Goal: Transaction & Acquisition: Obtain resource

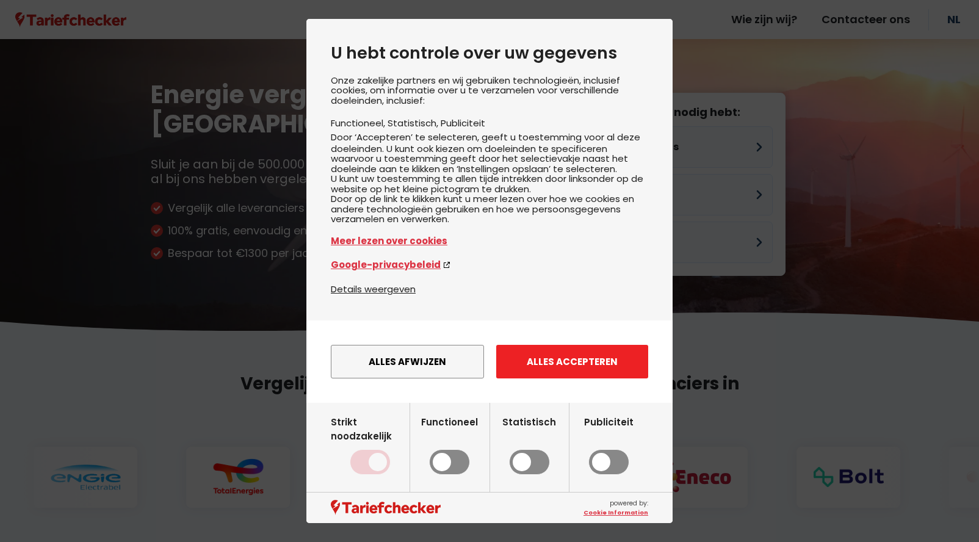
click at [587, 379] on button "Alles accepteren" at bounding box center [572, 362] width 152 height 34
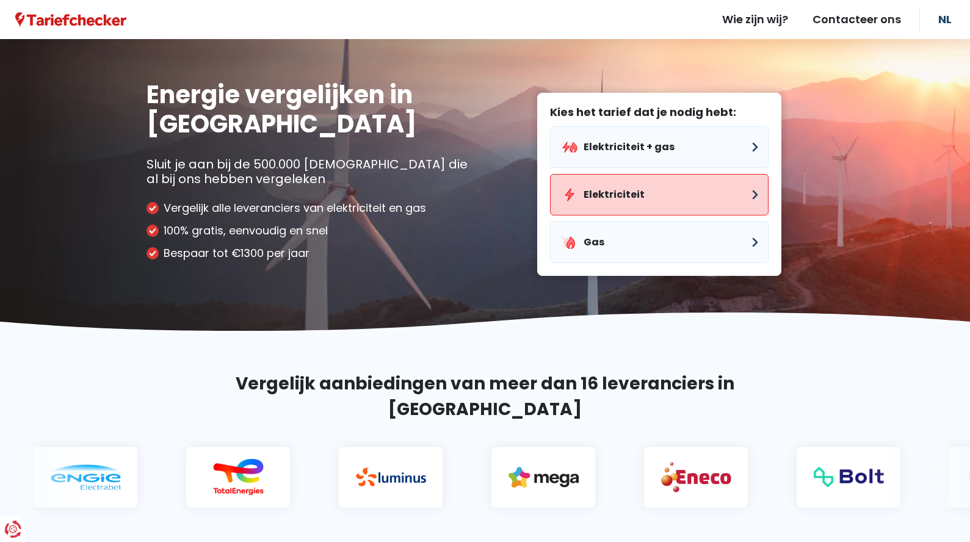
click at [615, 216] on button "Elektriciteit" at bounding box center [659, 195] width 219 height 42
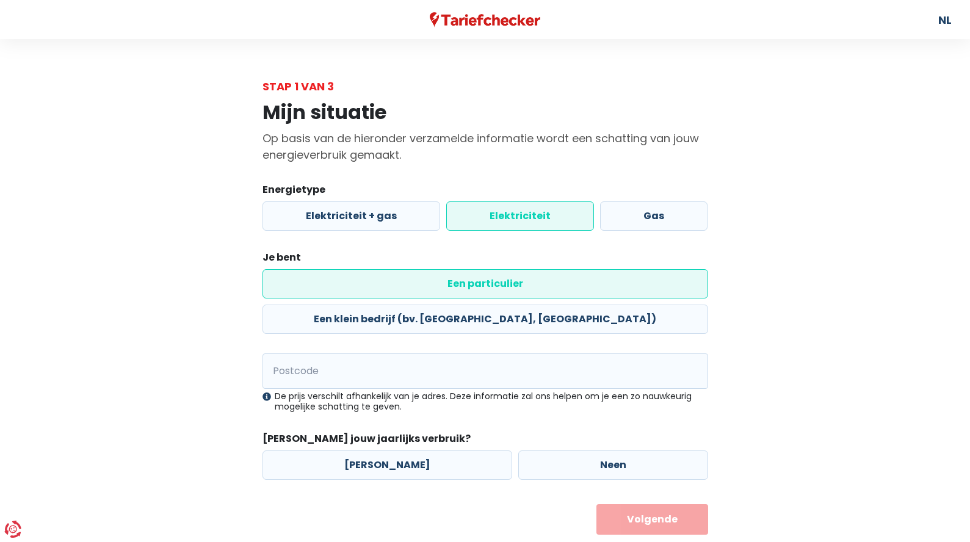
click at [348, 299] on label "Een particulier" at bounding box center [486, 283] width 446 height 29
click at [348, 299] on input "Een particulier" at bounding box center [486, 283] width 446 height 29
click at [331, 389] on input "Postcode" at bounding box center [486, 370] width 446 height 35
type input "2440"
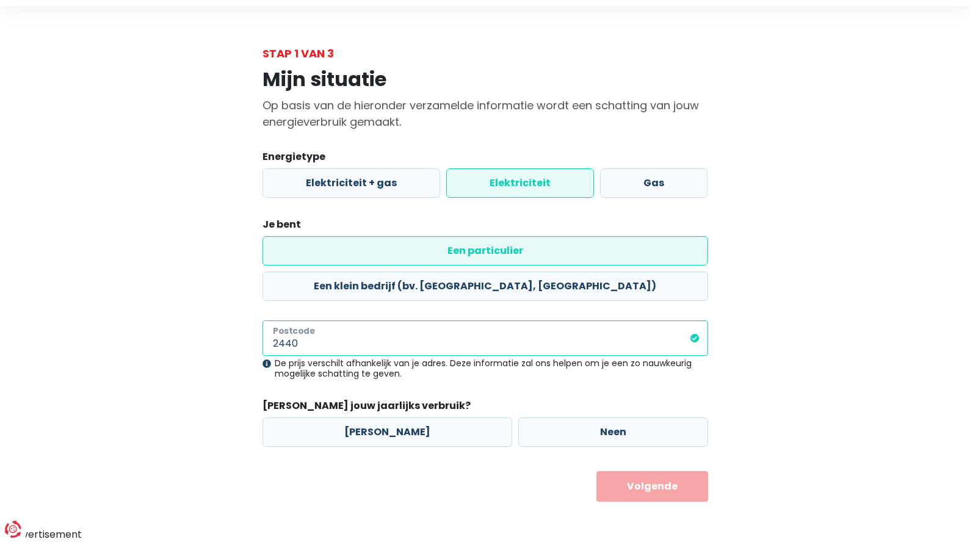
scroll to position [131, 0]
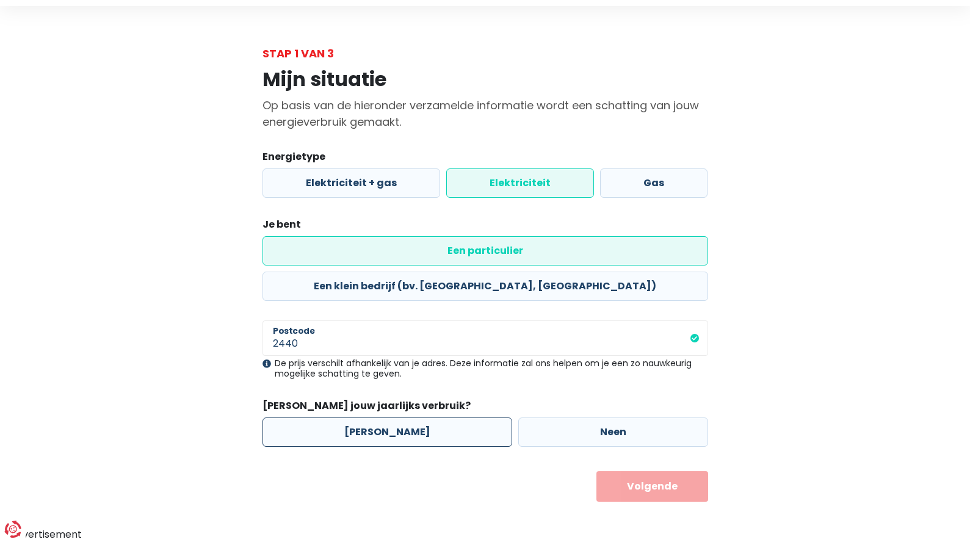
click at [389, 418] on label "[PERSON_NAME]" at bounding box center [388, 432] width 250 height 29
click at [389, 418] on input "[PERSON_NAME]" at bounding box center [388, 432] width 250 height 29
radio input "true"
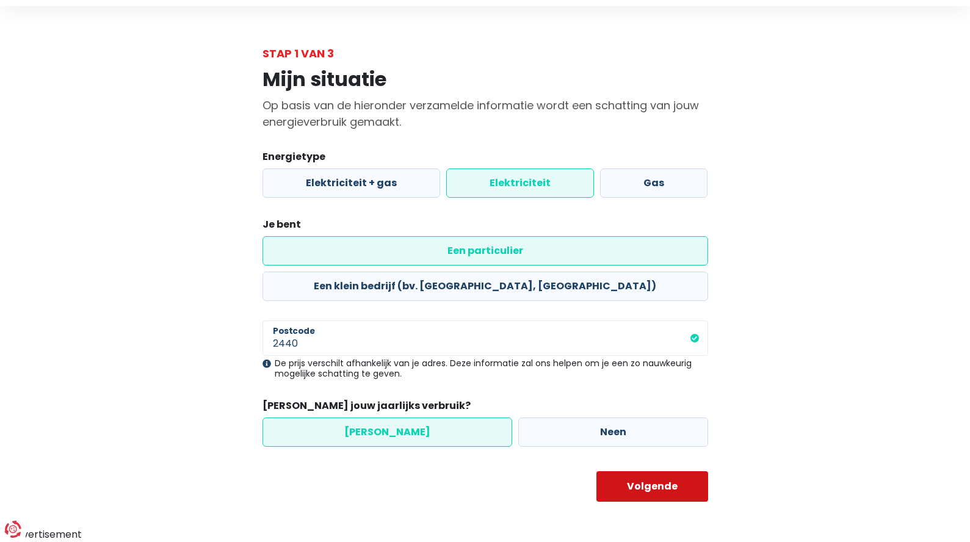
click at [652, 474] on button "Volgende" at bounding box center [652, 486] width 112 height 31
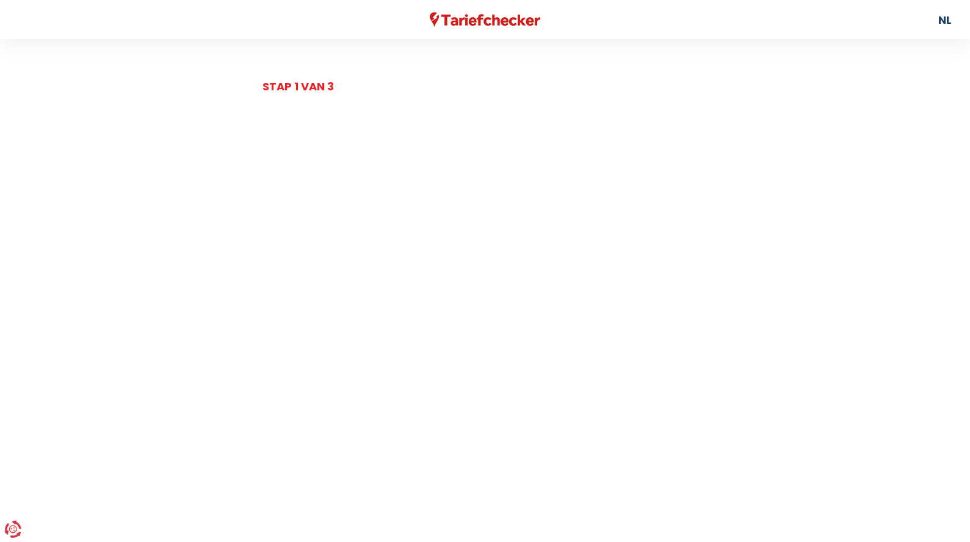
select select
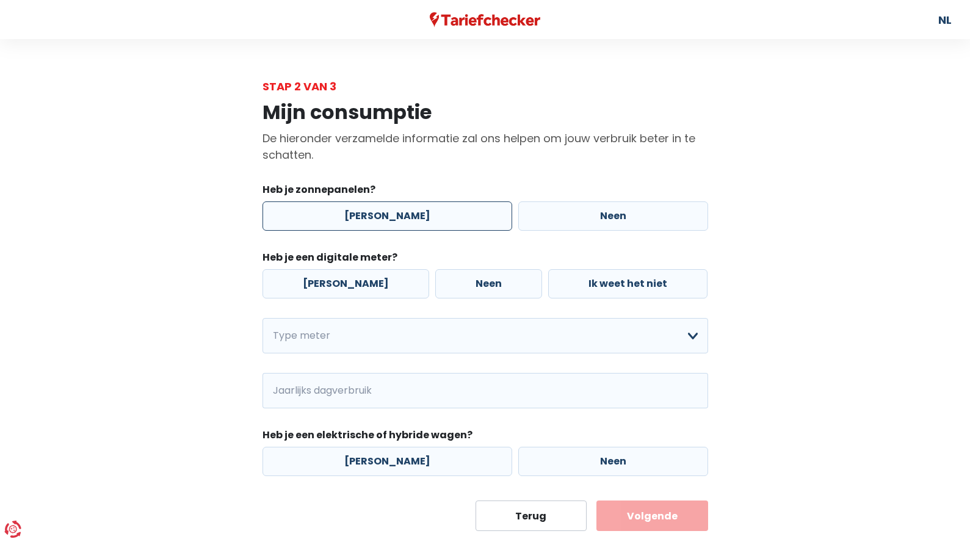
click at [370, 231] on label "[PERSON_NAME]" at bounding box center [388, 215] width 250 height 29
click at [370, 231] on input "[PERSON_NAME]" at bounding box center [388, 215] width 250 height 29
radio input "true"
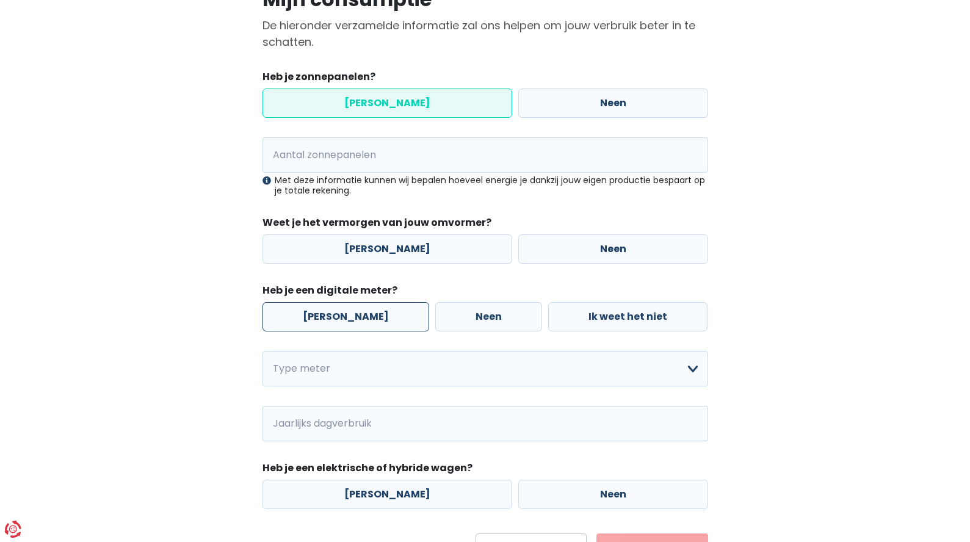
scroll to position [122, 0]
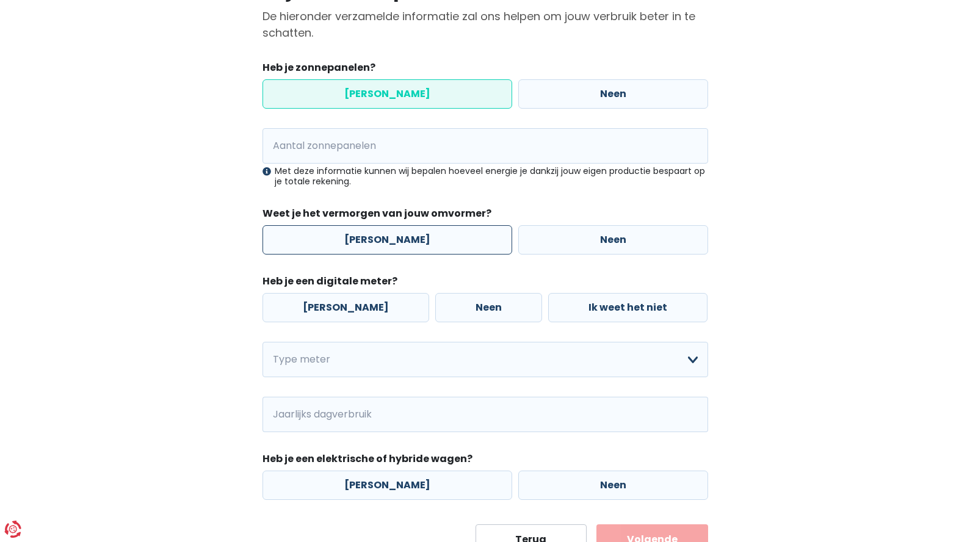
click at [390, 255] on label "[PERSON_NAME]" at bounding box center [388, 239] width 250 height 29
click at [390, 255] on input "[PERSON_NAME]" at bounding box center [388, 239] width 250 height 29
radio input "true"
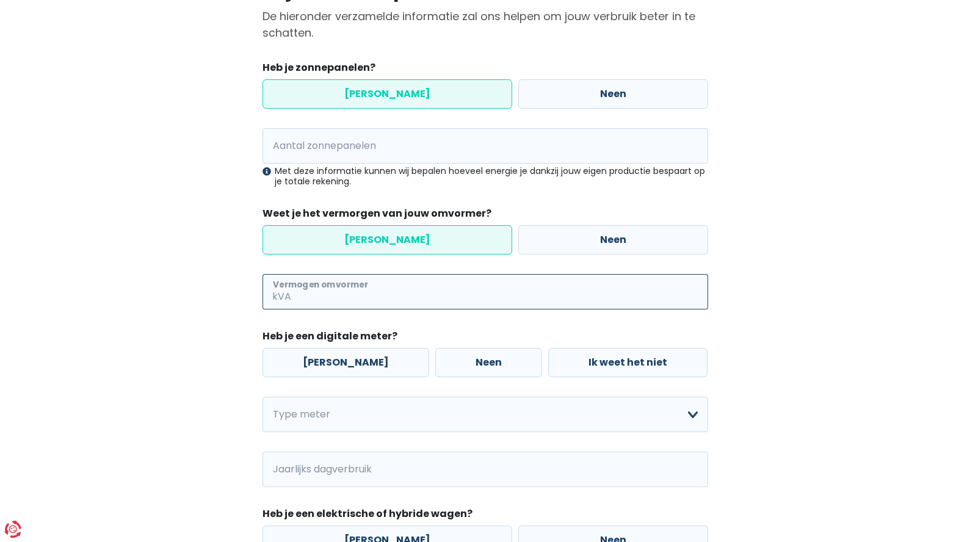
click at [344, 310] on input "Vermogen omvormer" at bounding box center [501, 291] width 415 height 35
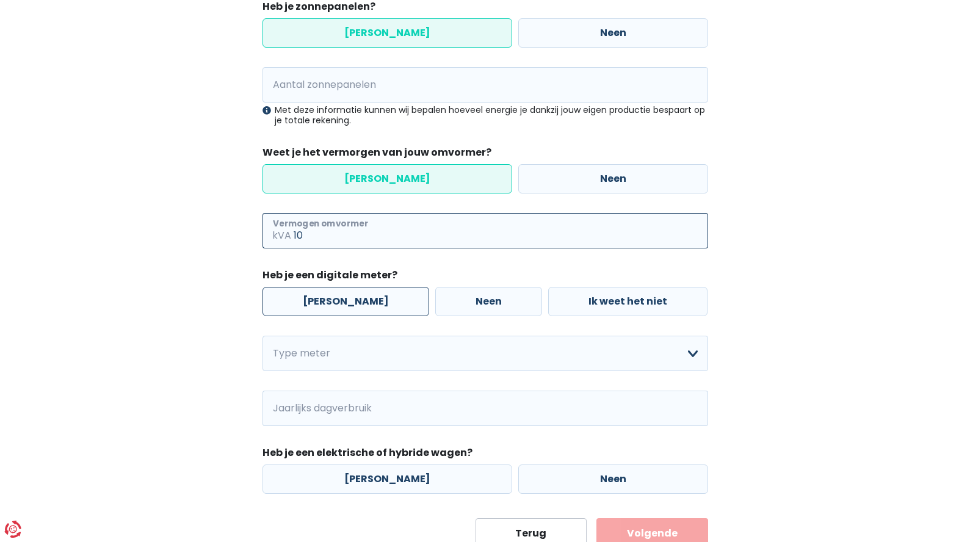
type input "10"
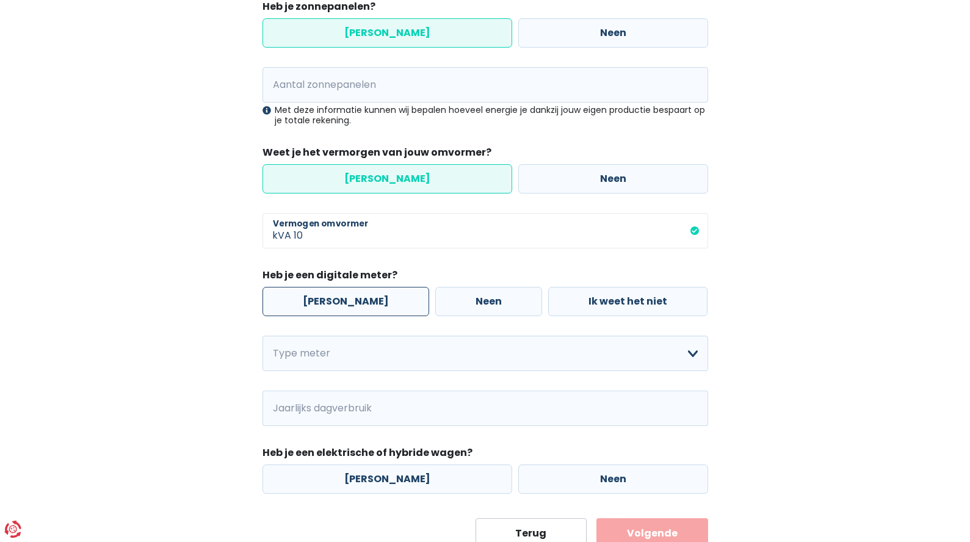
click at [322, 316] on label "[PERSON_NAME]" at bounding box center [346, 301] width 167 height 29
click at [322, 316] on input "[PERSON_NAME]" at bounding box center [346, 301] width 167 height 29
radio input "true"
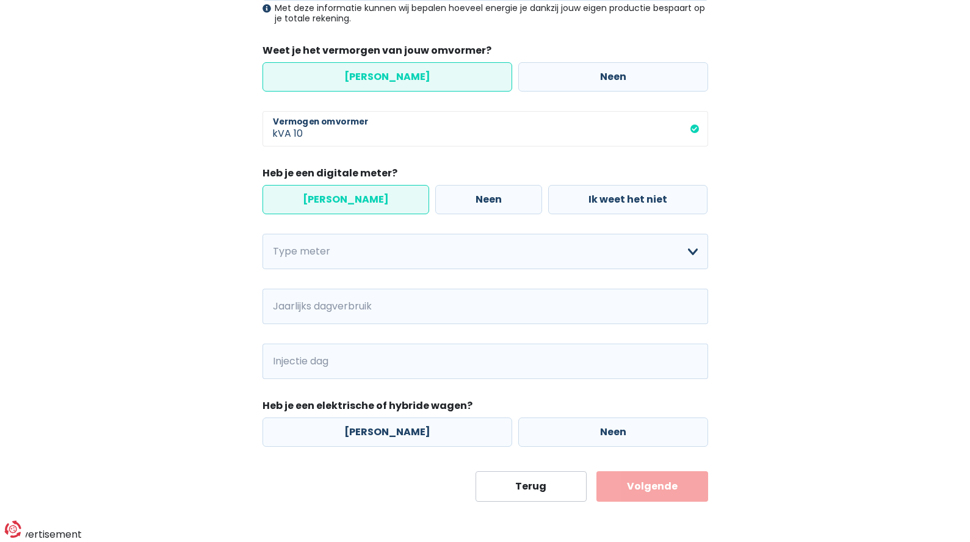
scroll to position [366, 0]
click at [344, 269] on select "Enkelvoudig Tweevoudig Enkelvoudig + uitsluitend nachttarief Tweevoudig + uitsl…" at bounding box center [486, 251] width 446 height 35
select select "day_night_bi_hourly"
click at [263, 269] on select "Enkelvoudig Tweevoudig Enkelvoudig + uitsluitend nachttarief Tweevoudig + uitsl…" at bounding box center [486, 251] width 446 height 35
click at [353, 324] on input "Jaarlijks dagverbruik" at bounding box center [386, 306] width 180 height 35
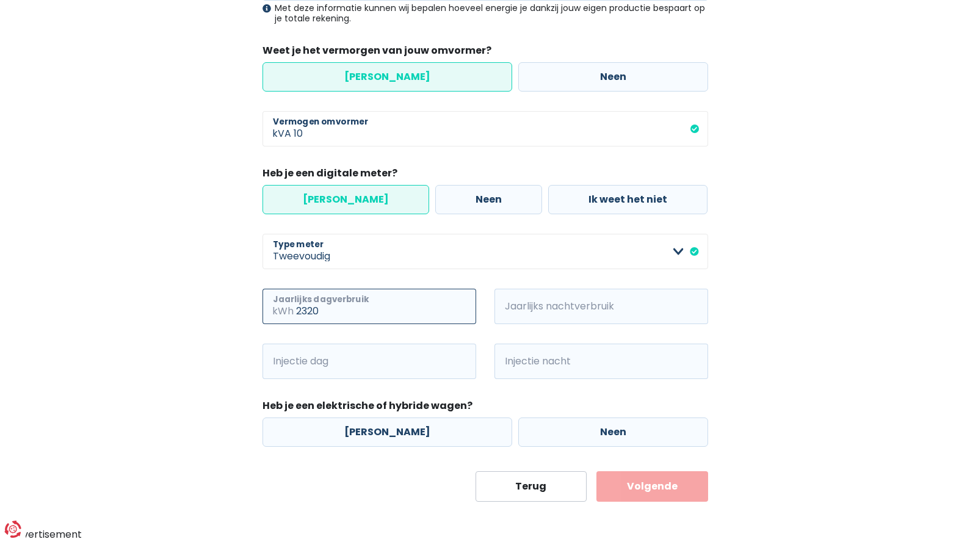
type input "2320"
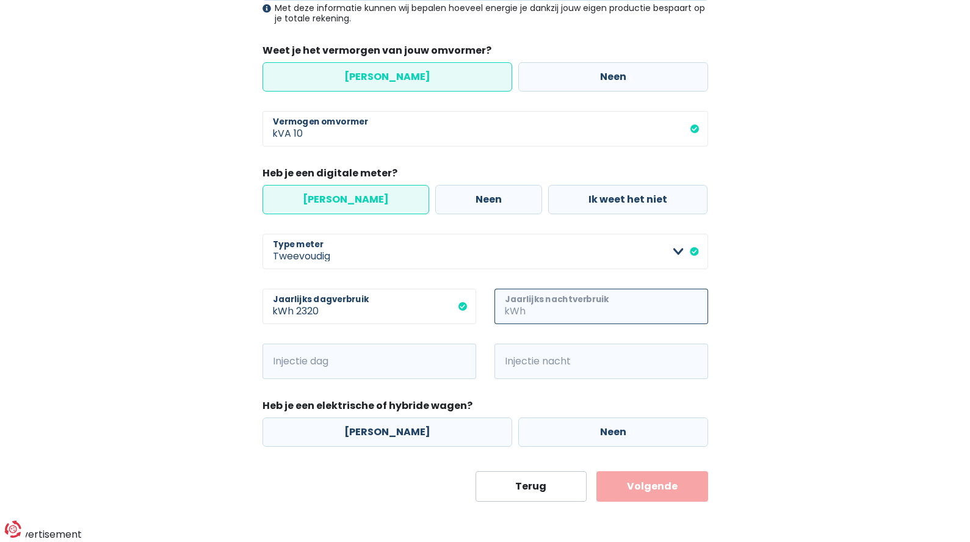
click at [546, 324] on input "Jaarlijks nachtverbruik" at bounding box center [618, 306] width 180 height 35
type input "4316"
click at [547, 379] on input "Injectie nacht" at bounding box center [618, 361] width 180 height 35
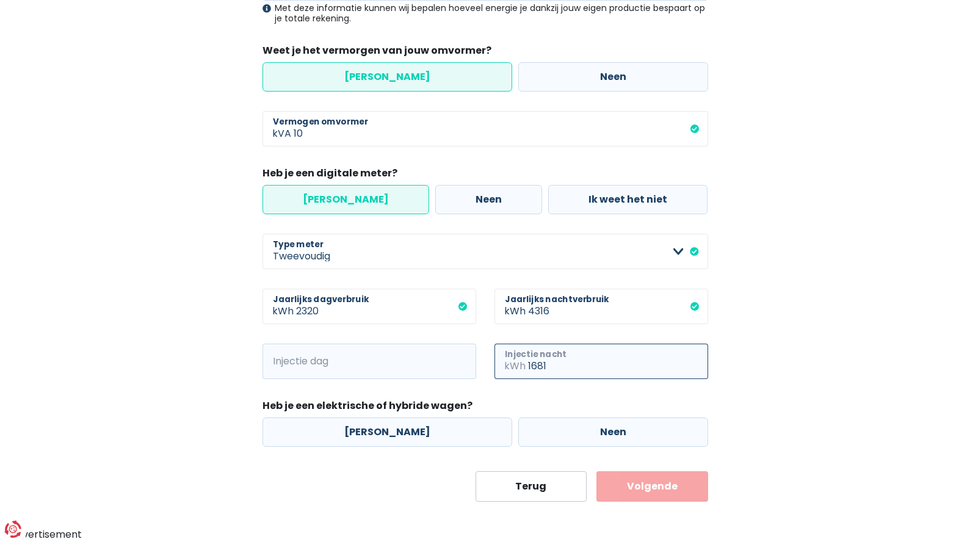
type input "1681"
click at [352, 379] on input "Injectie dag" at bounding box center [386, 361] width 180 height 35
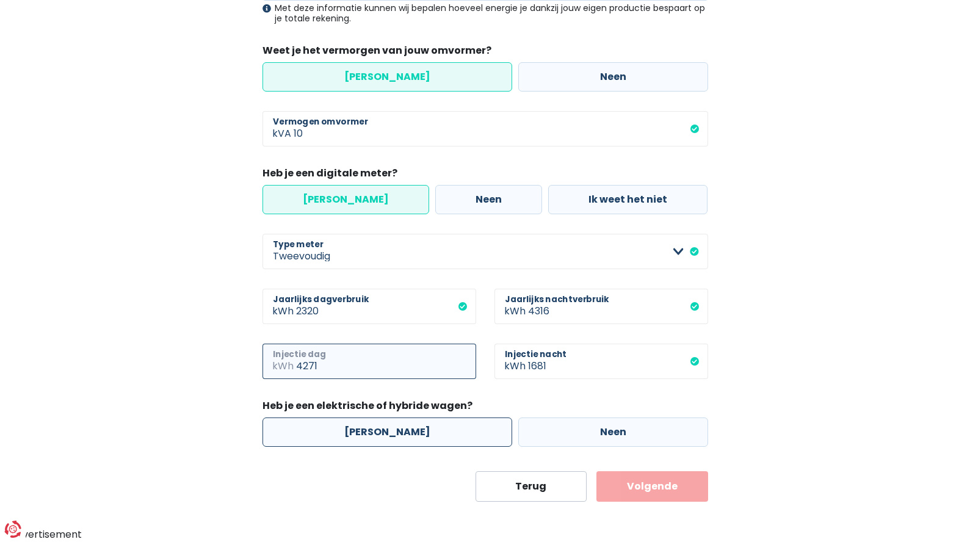
type input "4271"
click at [379, 418] on label "[PERSON_NAME]" at bounding box center [388, 432] width 250 height 29
click at [379, 418] on input "[PERSON_NAME]" at bounding box center [388, 432] width 250 height 29
radio input "true"
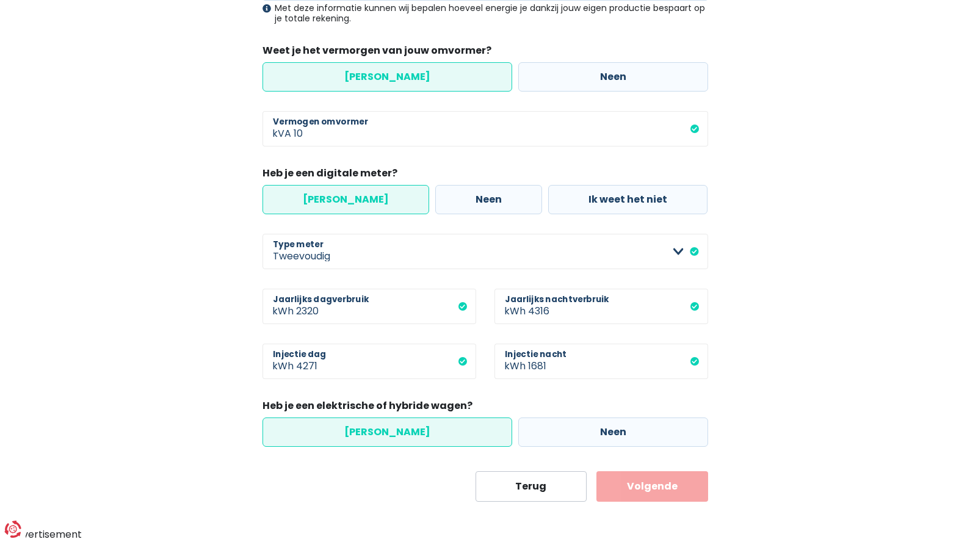
click at [641, 476] on button "Volgende" at bounding box center [652, 486] width 112 height 31
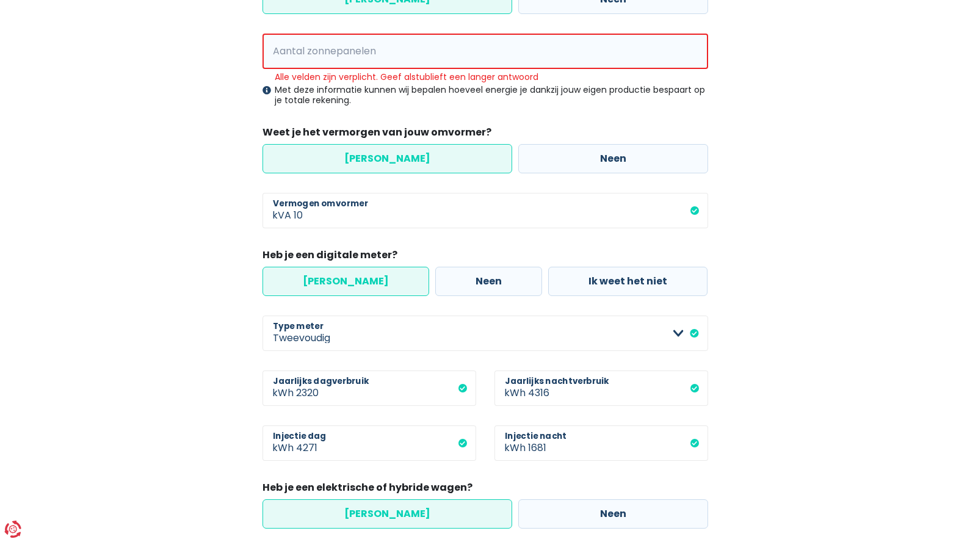
scroll to position [70, 0]
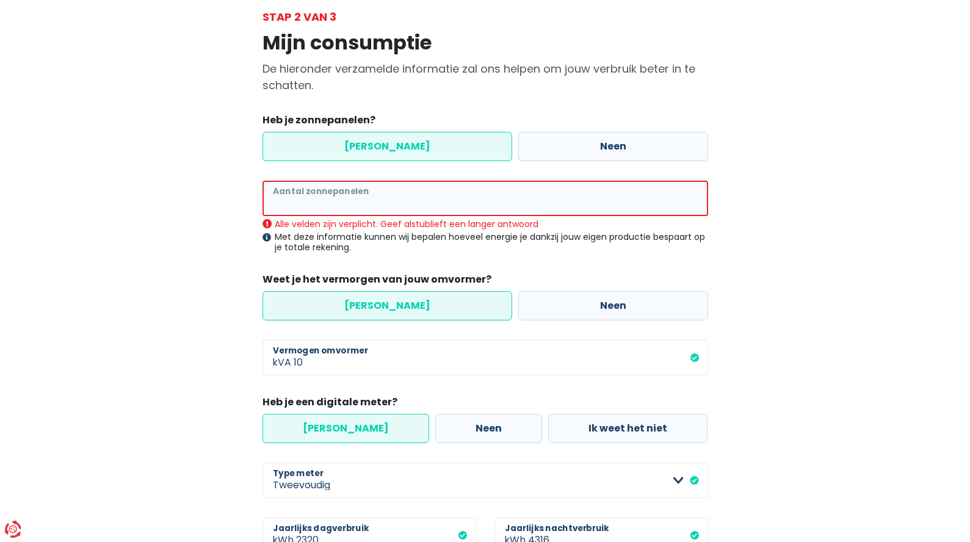
click at [329, 216] on input "Aantal zonnepanelen" at bounding box center [486, 198] width 446 height 35
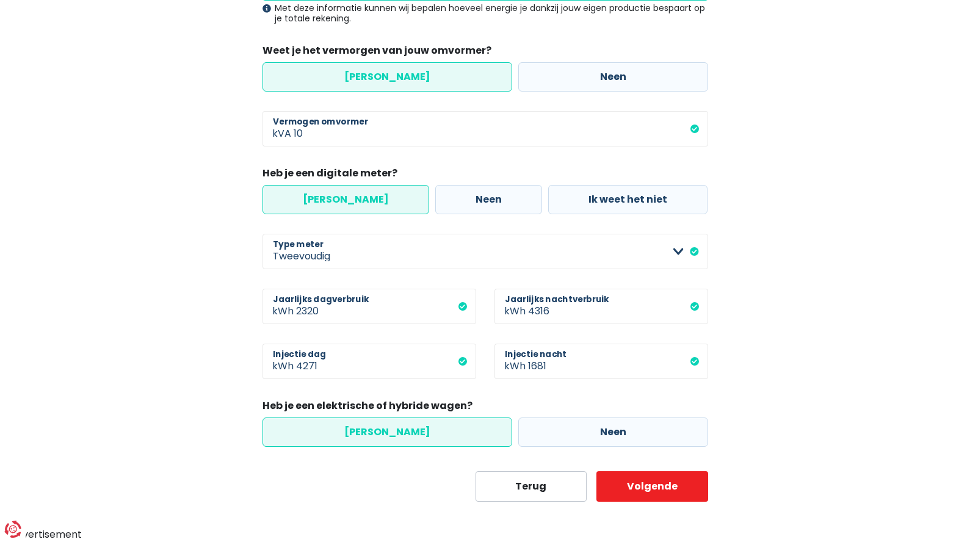
scroll to position [490, 0]
type input "48"
click at [650, 471] on button "Volgende" at bounding box center [652, 486] width 112 height 31
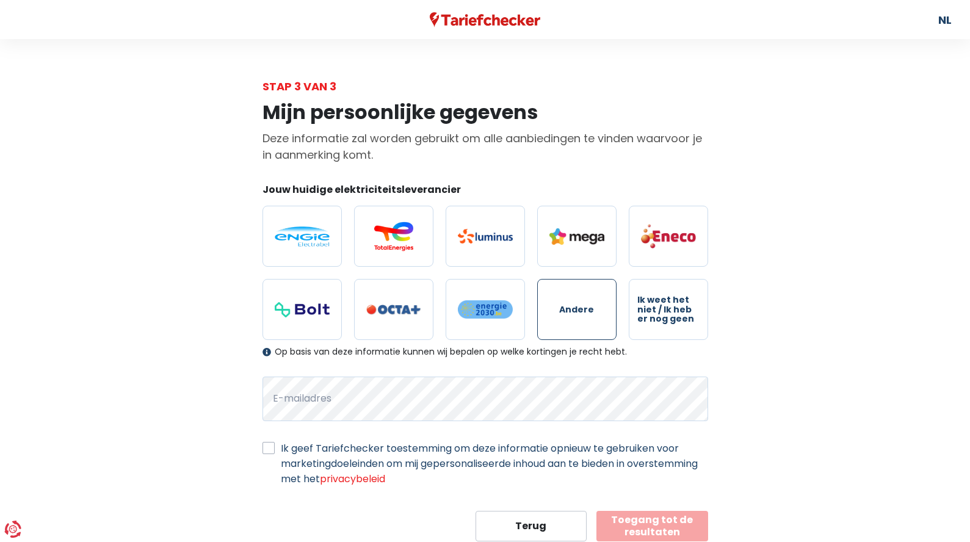
click at [584, 314] on span "Andere" at bounding box center [576, 309] width 35 height 9
click at [584, 340] on input "Andere" at bounding box center [576, 309] width 79 height 61
radio input "true"
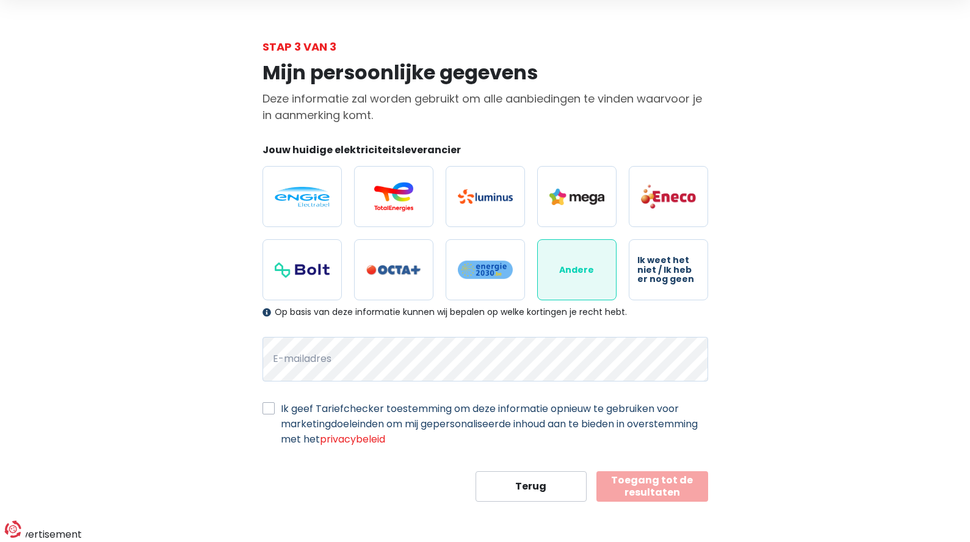
scroll to position [183, 0]
click at [657, 473] on button "Toegang tot de resultaten" at bounding box center [652, 486] width 112 height 31
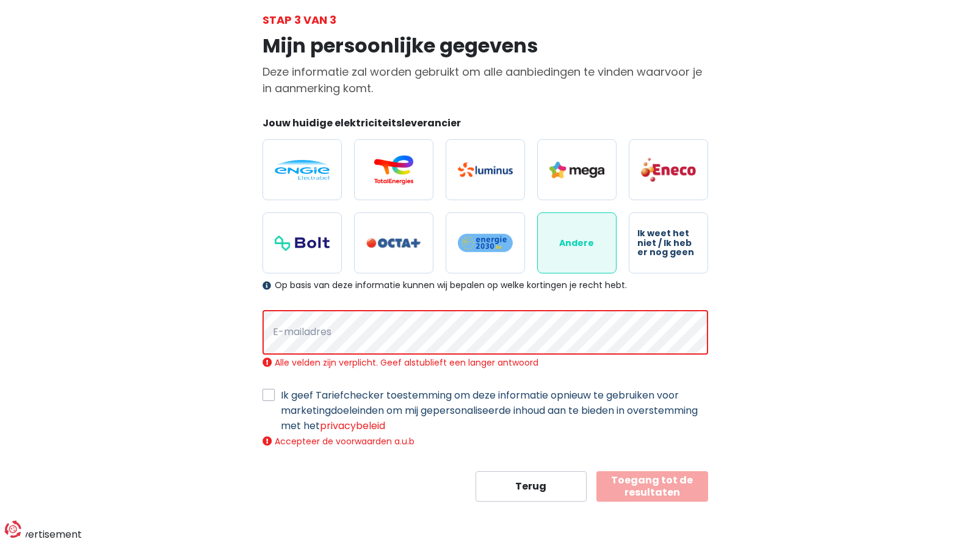
scroll to position [217, 0]
select select "day_night_bi_hourly"
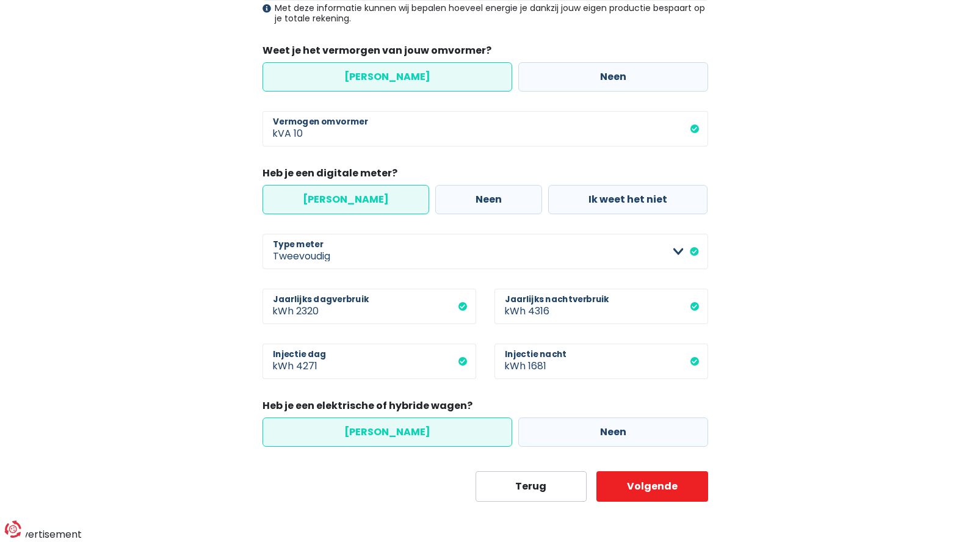
scroll to position [131, 0]
